Goal: Task Accomplishment & Management: Manage account settings

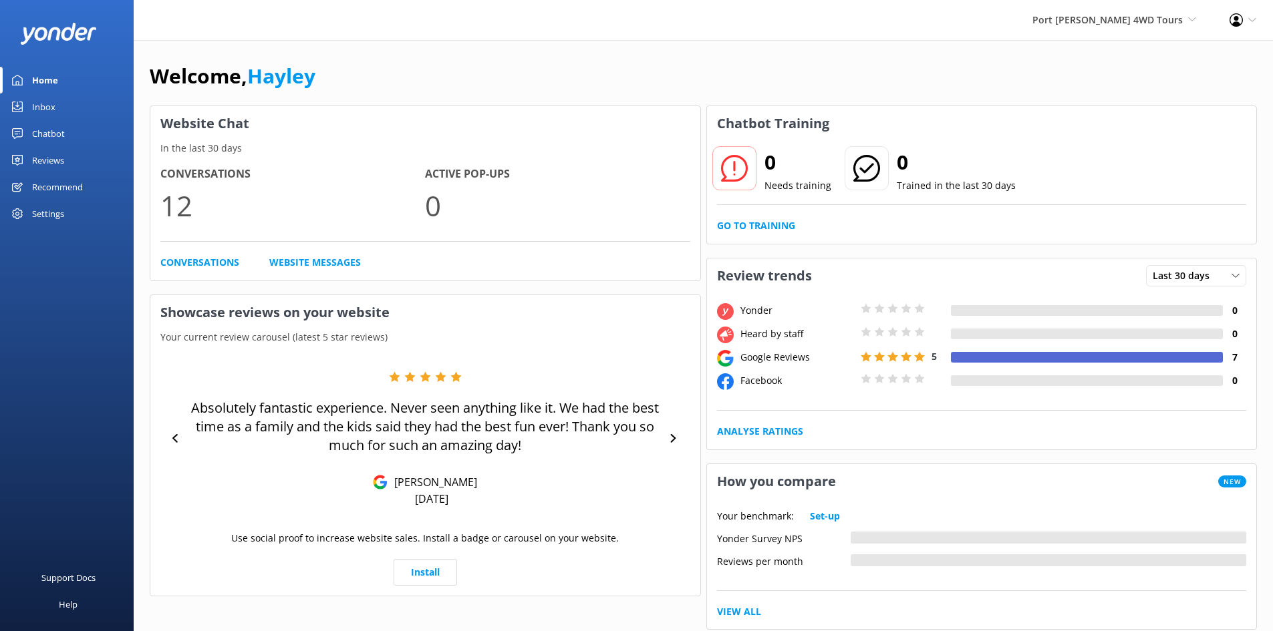
click at [775, 175] on h2 "0" at bounding box center [797, 162] width 67 height 32
click at [49, 98] on div "Inbox" at bounding box center [43, 107] width 23 height 27
